Goal: Ask a question: Seek information or help from site administrators or community

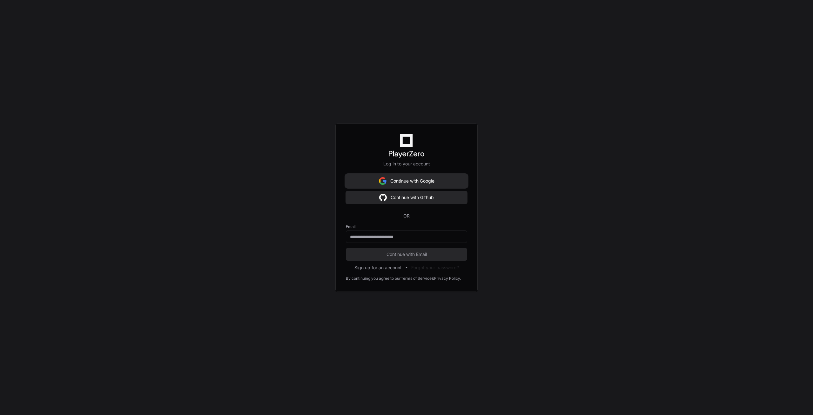
click at [405, 186] on button "Continue with Google" at bounding box center [406, 181] width 121 height 13
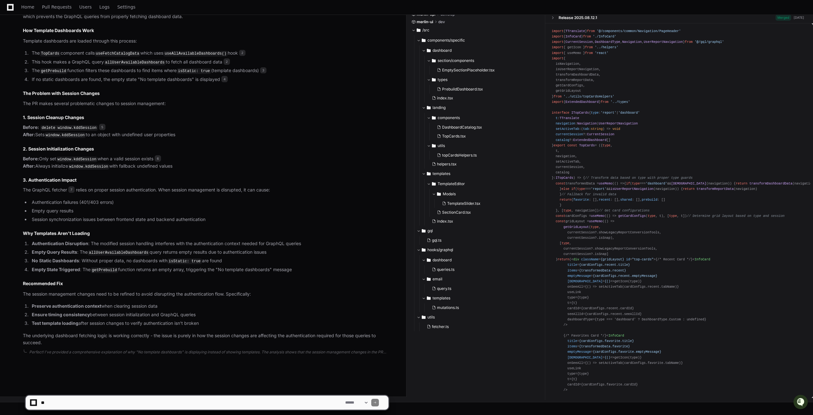
scroll to position [464, 0]
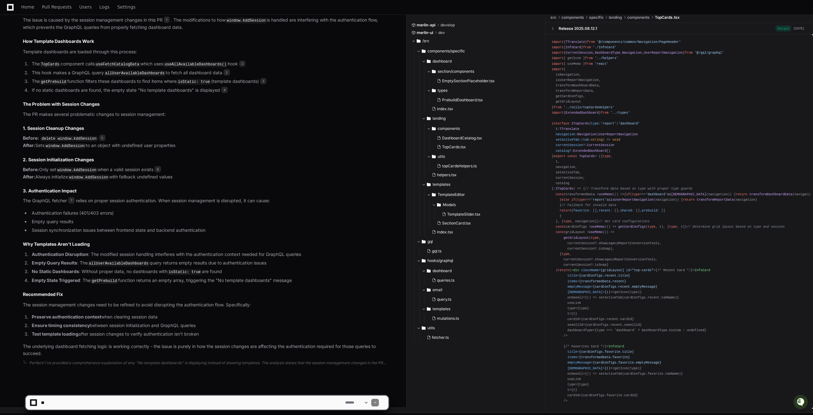
click at [73, 405] on textarea at bounding box center [192, 403] width 304 height 14
paste textarea "**********"
drag, startPoint x: 195, startPoint y: 403, endPoint x: 161, endPoint y: 401, distance: 34.0
click at [161, 401] on textarea at bounding box center [192, 403] width 304 height 14
paste textarea "**********"
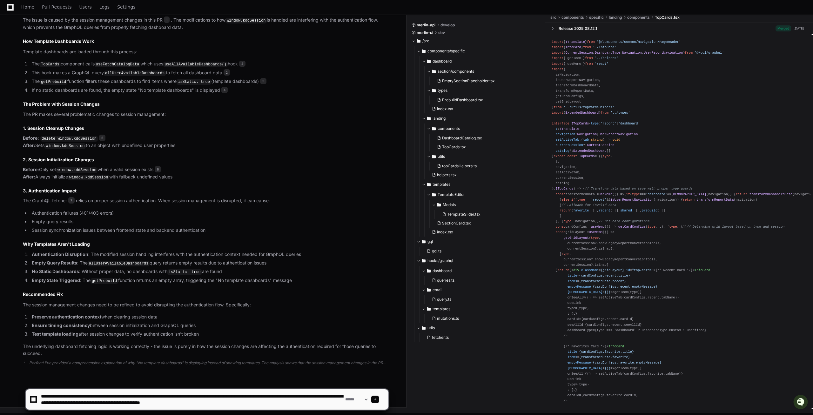
type textarea "**********"
click at [379, 401] on div at bounding box center [375, 400] width 8 height 8
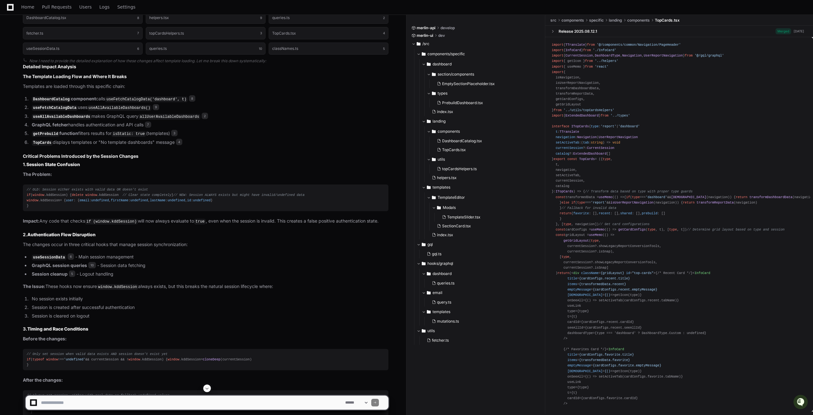
scroll to position [1749, 0]
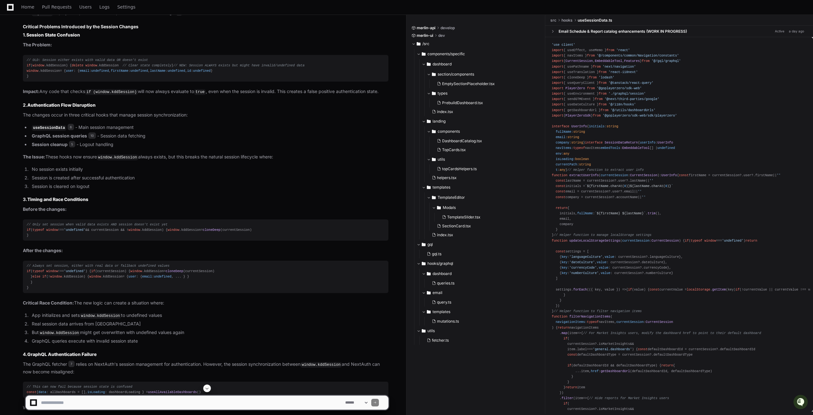
click at [159, 8] on li "getPrebuild function filters results for isStatic: true (templates) 3" at bounding box center [209, 4] width 358 height 8
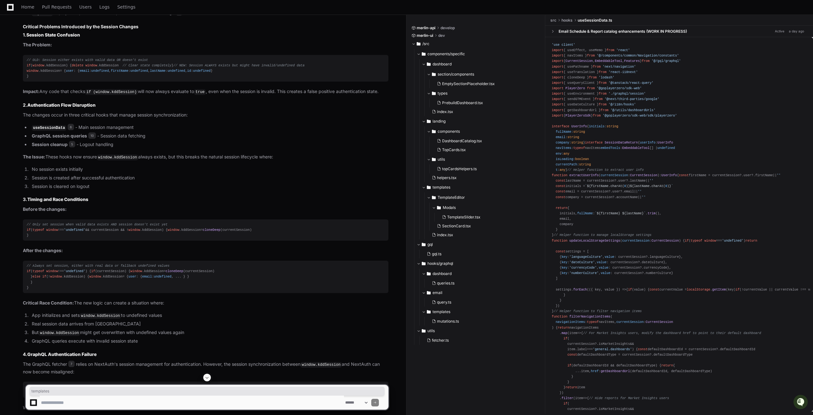
click at [40, 7] on code "getPrebuild" at bounding box center [46, 5] width 28 height 6
click at [76, 17] on li "TopCards displays templates or "No template dashboards" message 4" at bounding box center [209, 13] width 358 height 8
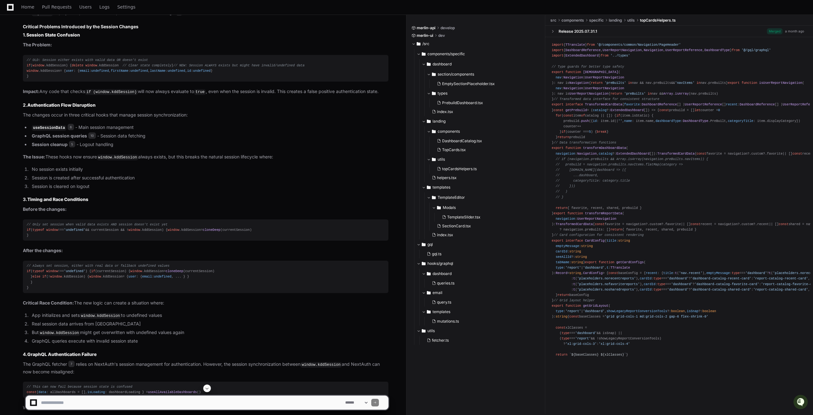
click at [177, 7] on span "3" at bounding box center [174, 3] width 6 height 6
click at [598, 357] on div "import { TTranslate } from '@/components/common/Navigation/PageHeader' import {…" at bounding box center [678, 199] width 255 height 315
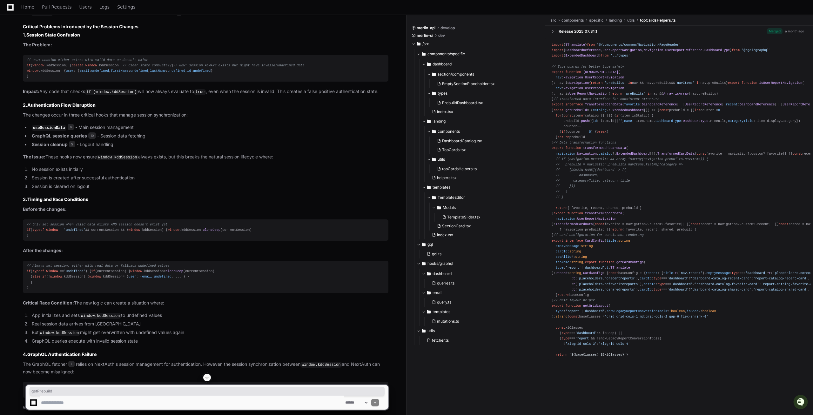
click at [111, 30] on h3 "Critical Problems Introduced by the Session Changes" at bounding box center [205, 26] width 365 height 6
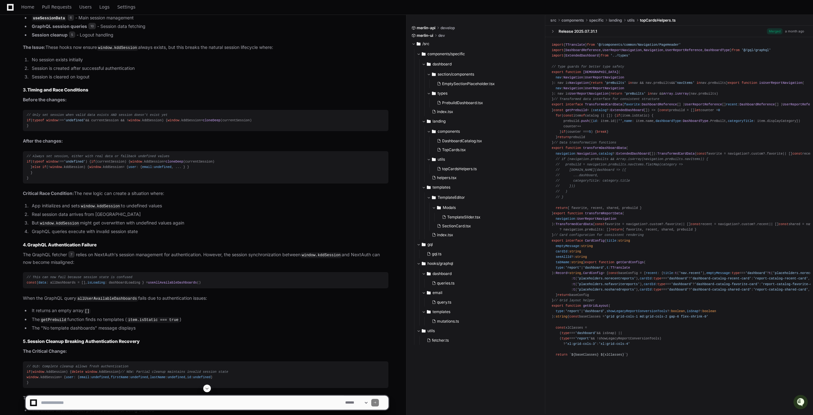
scroll to position [1878, 0]
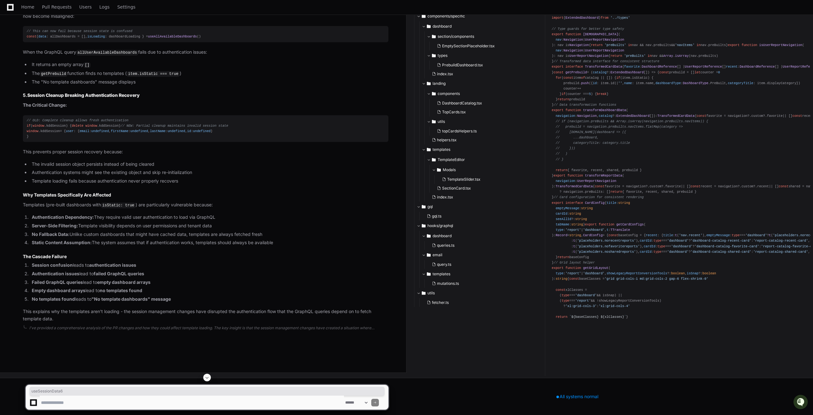
scroll to position [2231, 0]
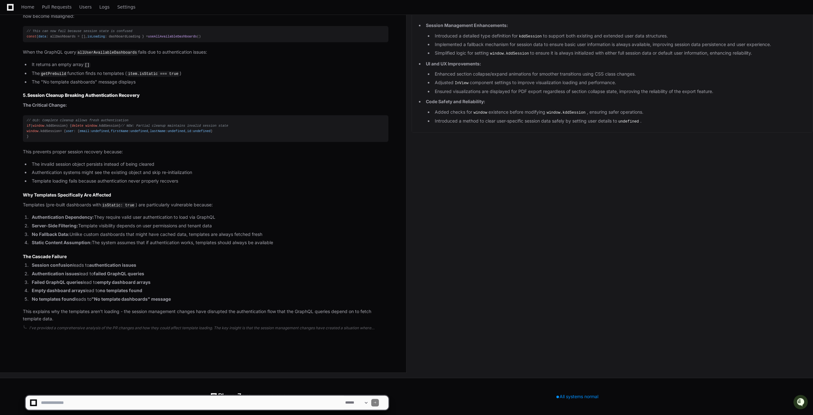
scroll to position [2458, 0]
click at [63, 404] on textarea at bounding box center [192, 403] width 304 height 14
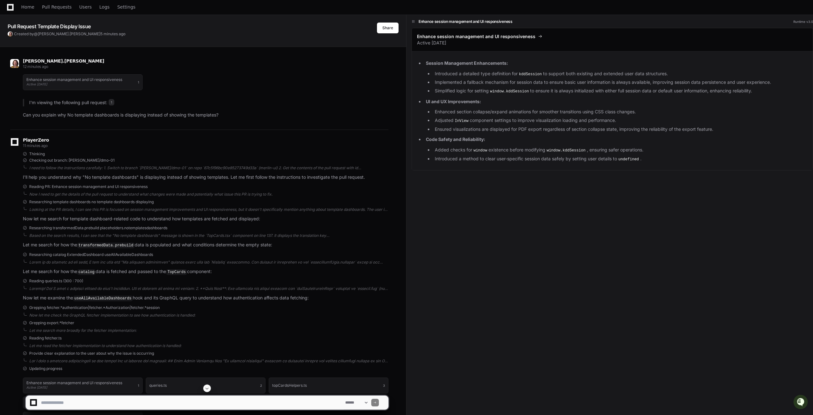
scroll to position [0, 0]
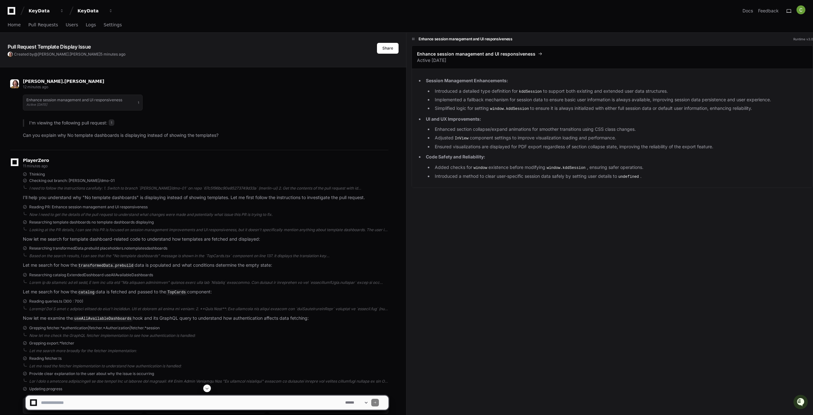
click at [150, 137] on p "Can you explain why No template dashboards is displaying instead of showing the…" at bounding box center [205, 135] width 365 height 7
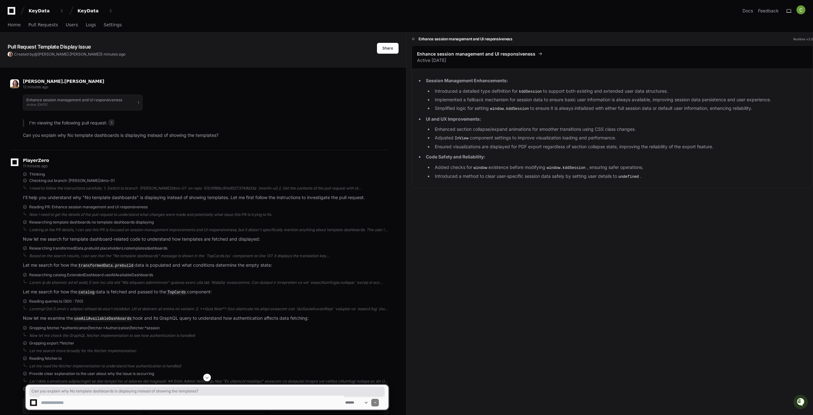
click at [179, 137] on p "Can you explain why No template dashboards is displaying instead of showing the…" at bounding box center [205, 135] width 365 height 7
click at [96, 136] on p "Can you explain why No template dashboards is displaying instead of showing the…" at bounding box center [205, 135] width 365 height 7
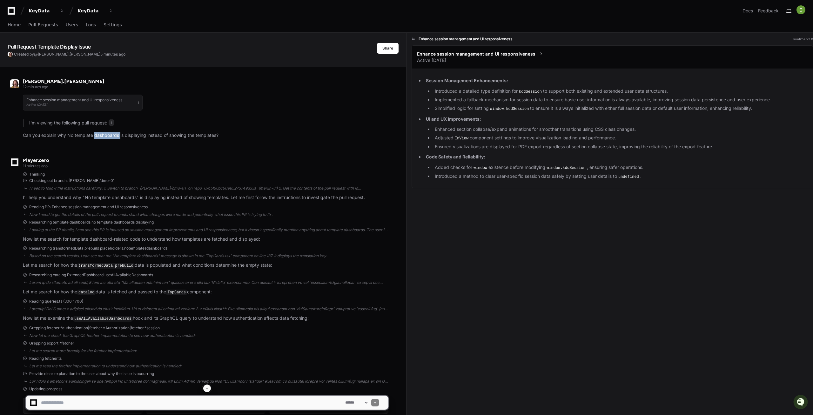
click at [96, 136] on p "Can you explain why No template dashboards is displaying instead of showing the…" at bounding box center [205, 135] width 365 height 7
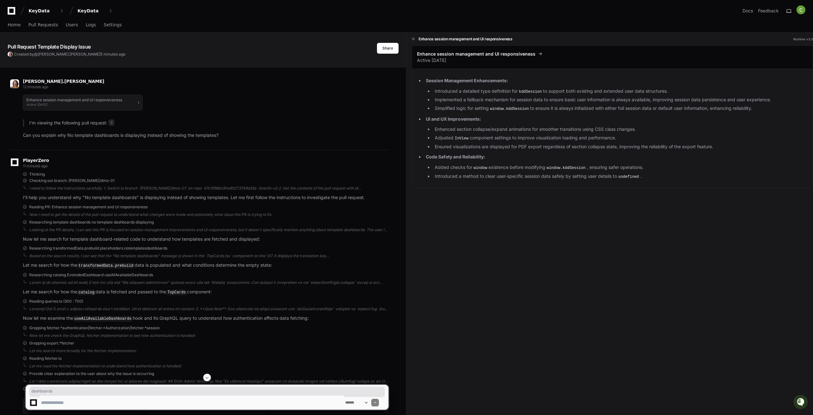
click at [86, 136] on p "Can you explain why No template dashboards is displaying instead of showing the…" at bounding box center [205, 135] width 365 height 7
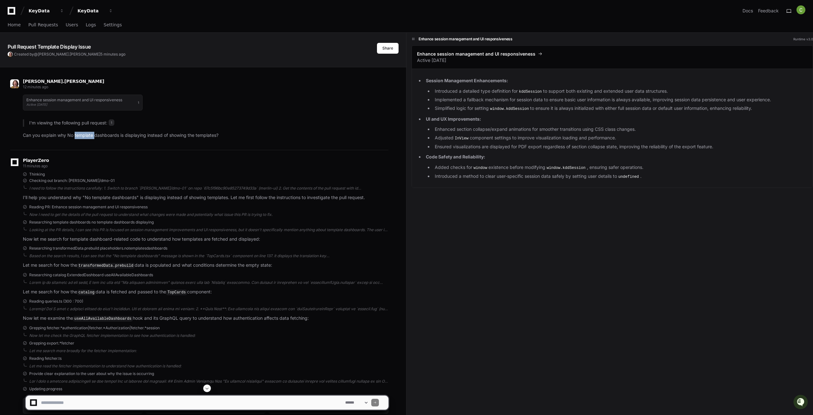
click at [86, 136] on p "Can you explain why No template dashboards is displaying instead of showing the…" at bounding box center [205, 135] width 365 height 7
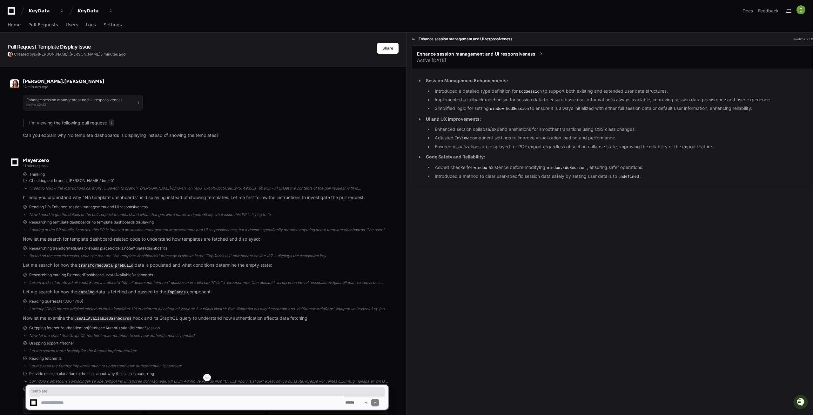
click at [137, 136] on p "Can you explain why No template dashboards is displaying instead of showing the…" at bounding box center [205, 135] width 365 height 7
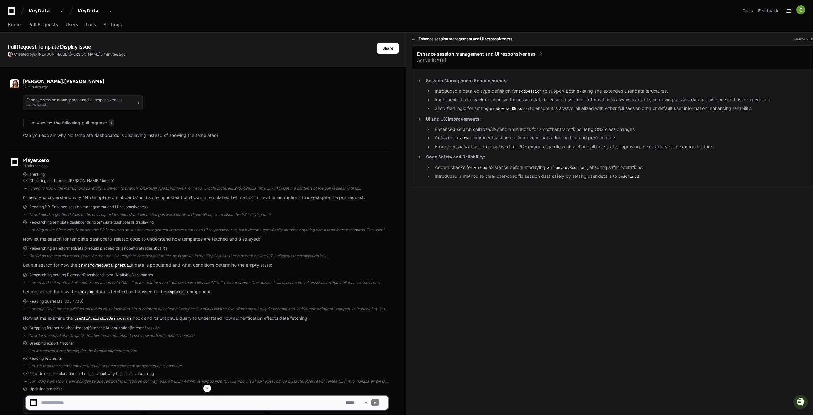
click at [137, 136] on p "Can you explain why No template dashboards is displaying instead of showing the…" at bounding box center [205, 135] width 365 height 7
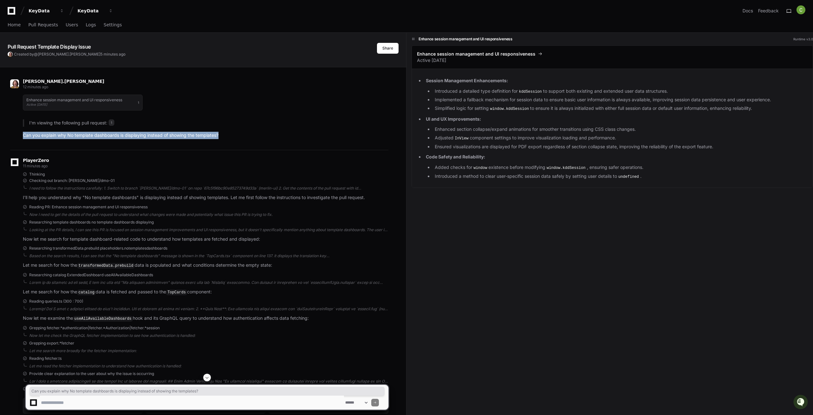
drag, startPoint x: 232, startPoint y: 136, endPoint x: -11, endPoint y: 136, distance: 242.5
click at [157, 133] on p "Can you explain why No template dashboards is displaying instead of showing the…" at bounding box center [205, 135] width 365 height 7
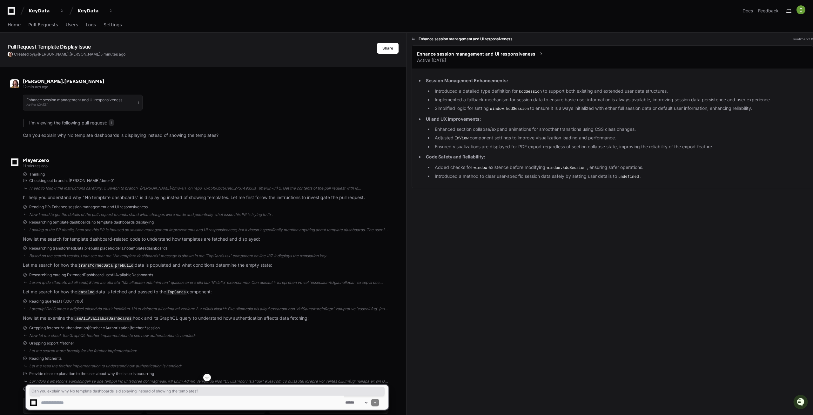
click at [83, 137] on p "Can you explain why No template dashboards is displaying instead of showing the…" at bounding box center [205, 135] width 365 height 7
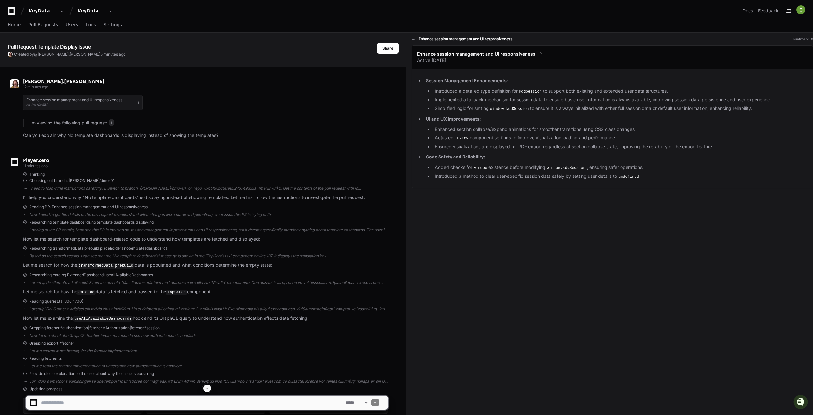
click at [205, 390] on span at bounding box center [206, 388] width 5 height 5
click at [200, 137] on p "Can you explain why No template dashboards is displaying instead of showing the…" at bounding box center [205, 135] width 365 height 7
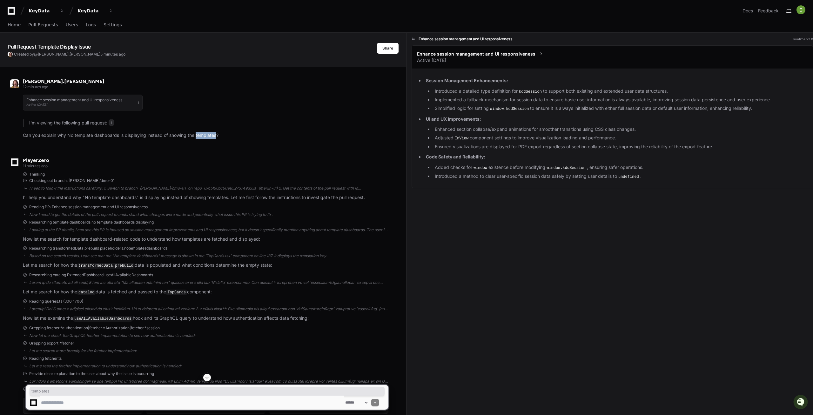
click at [200, 137] on p "Can you explain why No template dashboards is displaying instead of showing the…" at bounding box center [205, 135] width 365 height 7
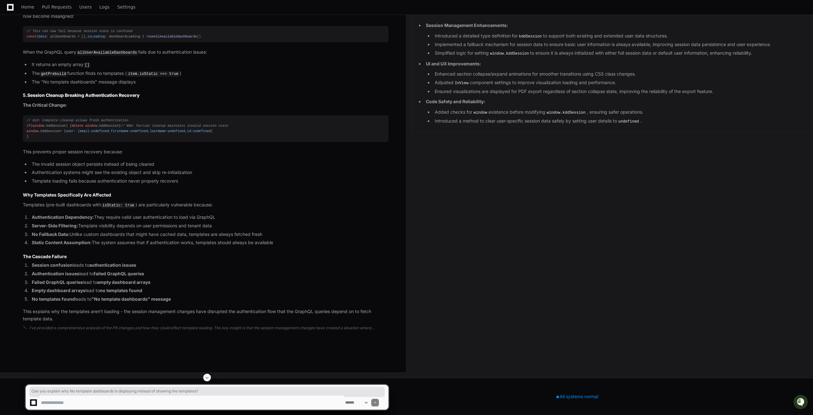
scroll to position [2458, 0]
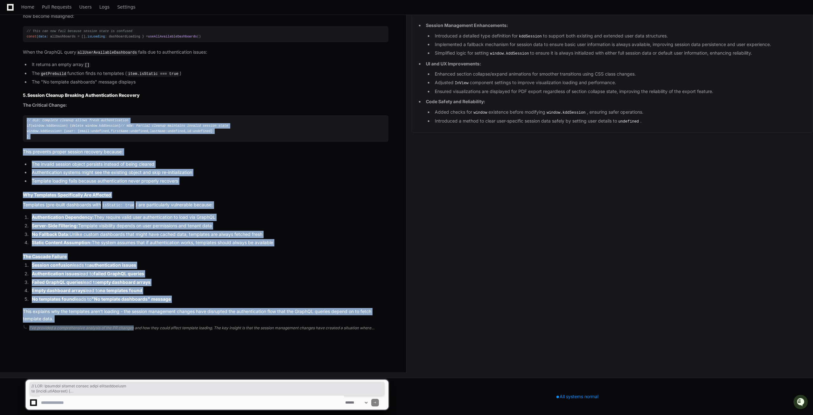
drag, startPoint x: 132, startPoint y: 327, endPoint x: -11, endPoint y: 91, distance: 276.2
click at [29, 325] on div "I've provided a comprehensive analysis of the PR changes and how they could aff…" at bounding box center [208, 327] width 359 height 5
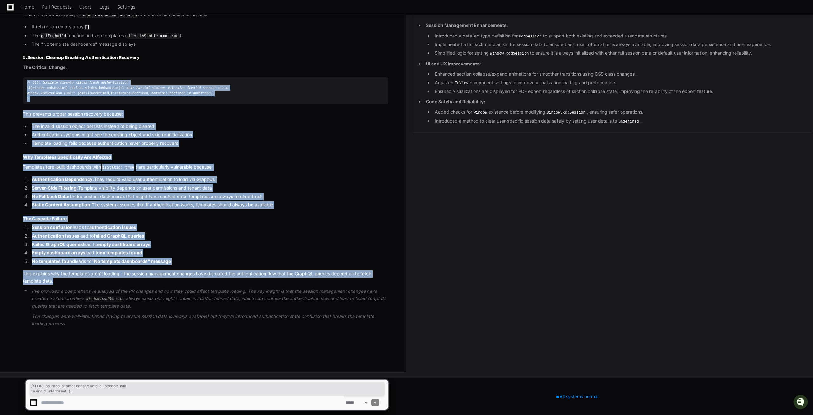
click at [111, 183] on li "Authentication Dependency: They require valid user authentication to load via G…" at bounding box center [209, 179] width 358 height 7
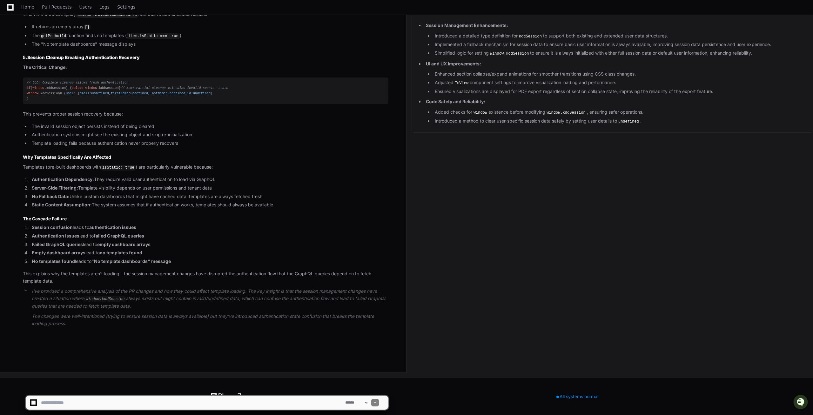
scroll to position [2495, 0]
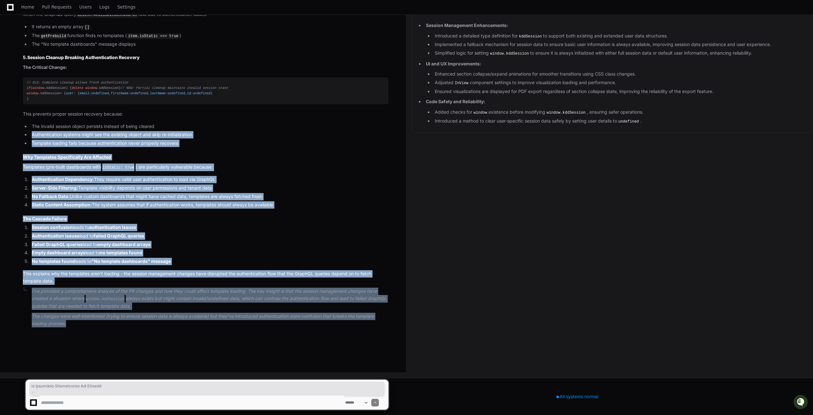
drag, startPoint x: 71, startPoint y: 329, endPoint x: 23, endPoint y: 130, distance: 204.5
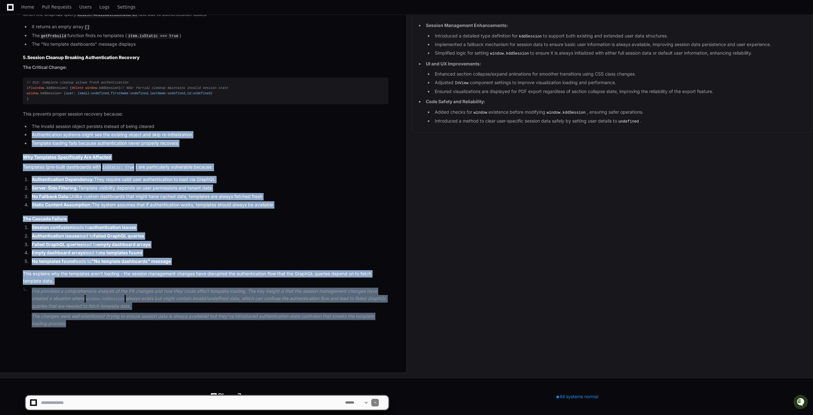
click at [23, 130] on ul "The invalid session object persists instead of being cleared Authentication sys…" at bounding box center [205, 135] width 365 height 24
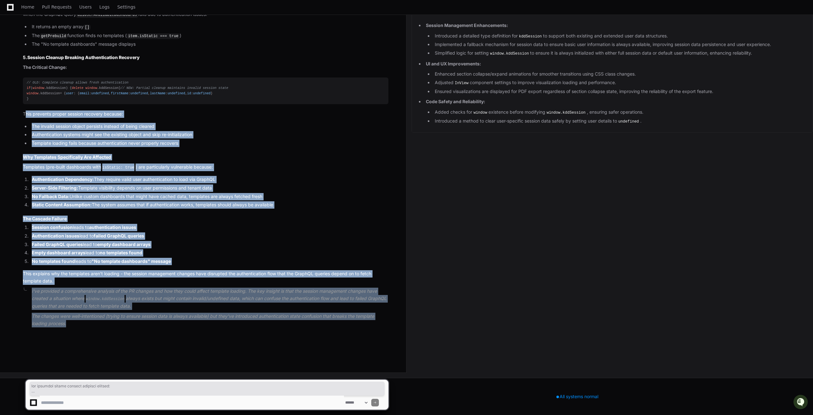
drag, startPoint x: 70, startPoint y: 338, endPoint x: 24, endPoint y: 114, distance: 228.6
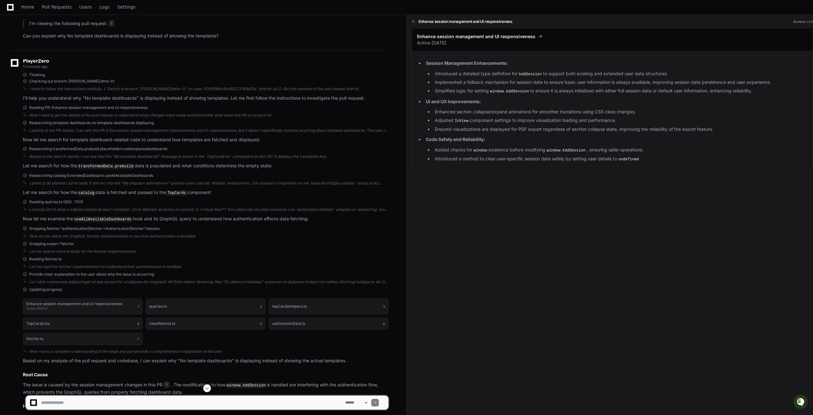
scroll to position [0, 0]
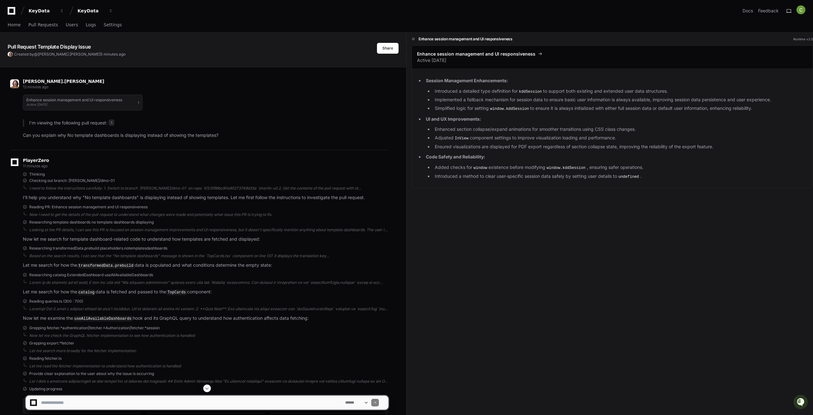
click at [99, 137] on p "Can you explain why No template dashboards is displaying instead of showing the…" at bounding box center [205, 135] width 365 height 7
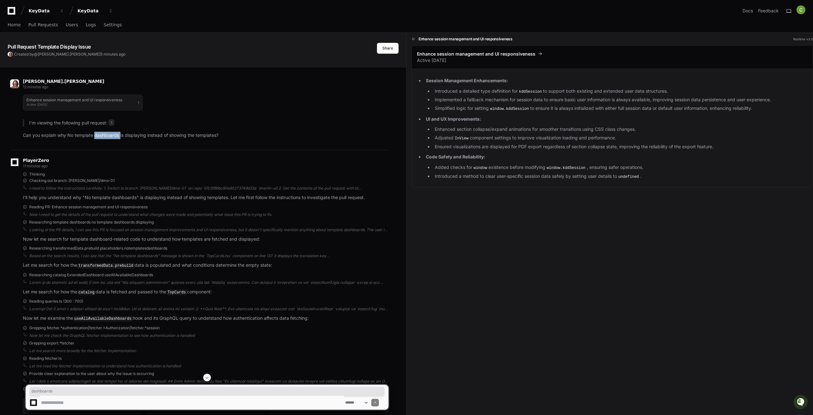
click at [99, 137] on p "Can you explain why No template dashboards is displaying instead of showing the…" at bounding box center [205, 135] width 365 height 7
click at [122, 139] on div "[PERSON_NAME].[PERSON_NAME] 12 minutes ago Enhance session management and UI re…" at bounding box center [199, 110] width 378 height 79
click at [122, 137] on p "Can you explain why No template dashboards is displaying instead of showing the…" at bounding box center [205, 135] width 365 height 7
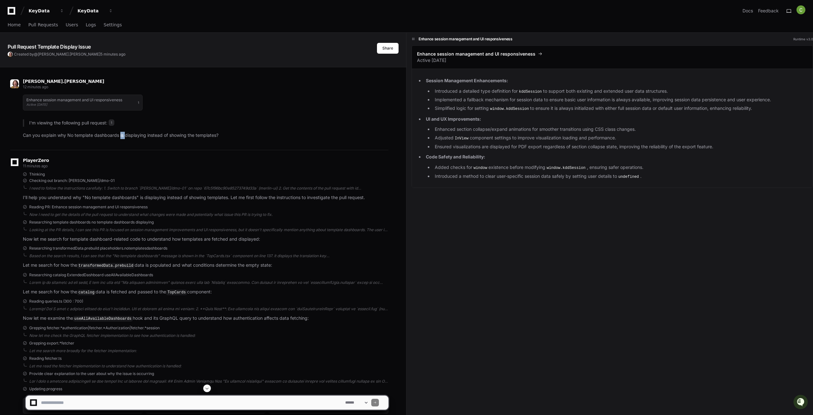
click at [122, 137] on p "Can you explain why No template dashboards is displaying instead of showing the…" at bounding box center [205, 135] width 365 height 7
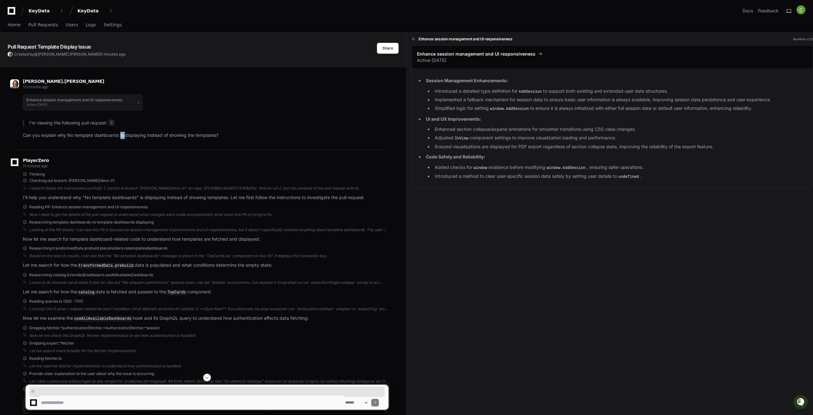
click at [122, 137] on p "Can you explain why No template dashboards is displaying instead of showing the…" at bounding box center [205, 135] width 365 height 7
click at [121, 137] on p "Can you explain why No template dashboards is displaying instead of showing the…" at bounding box center [205, 135] width 365 height 7
